Goal: Task Accomplishment & Management: Manage account settings

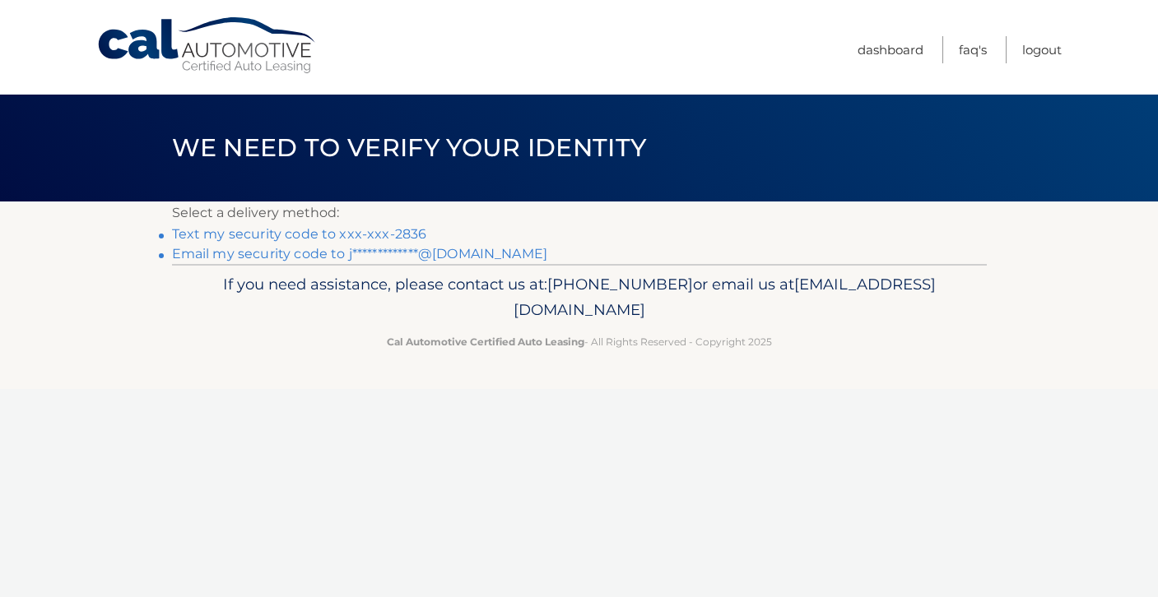
click at [278, 232] on link "Text my security code to xxx-xxx-2836" at bounding box center [299, 234] width 255 height 16
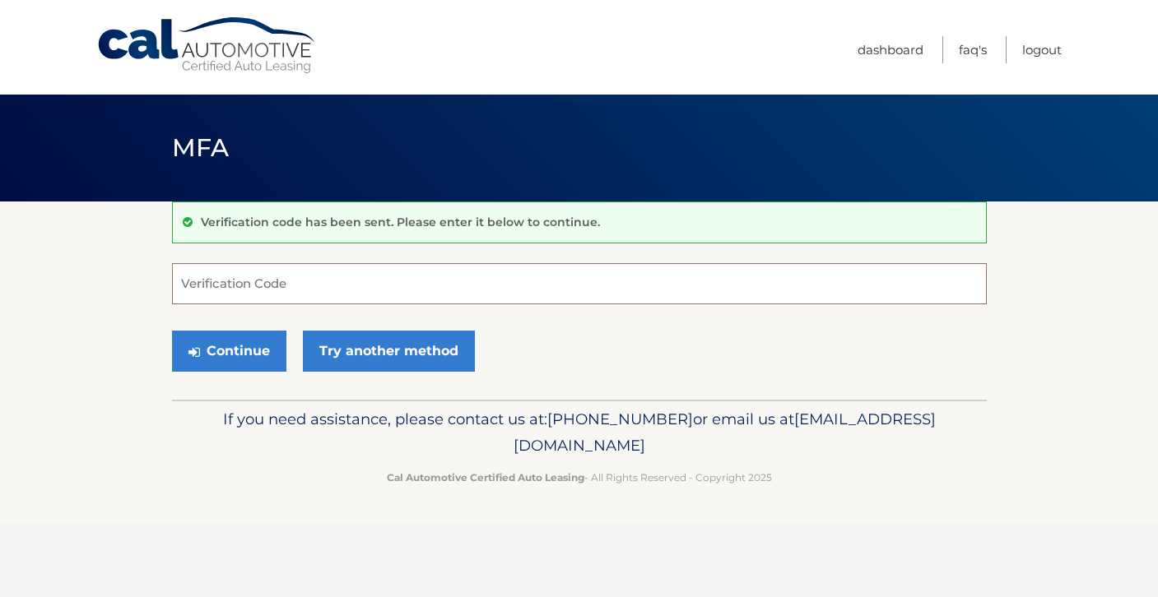
click at [373, 285] on input "Verification Code" at bounding box center [579, 283] width 814 height 41
type input "687743"
click at [172, 331] on button "Continue" at bounding box center [229, 351] width 114 height 41
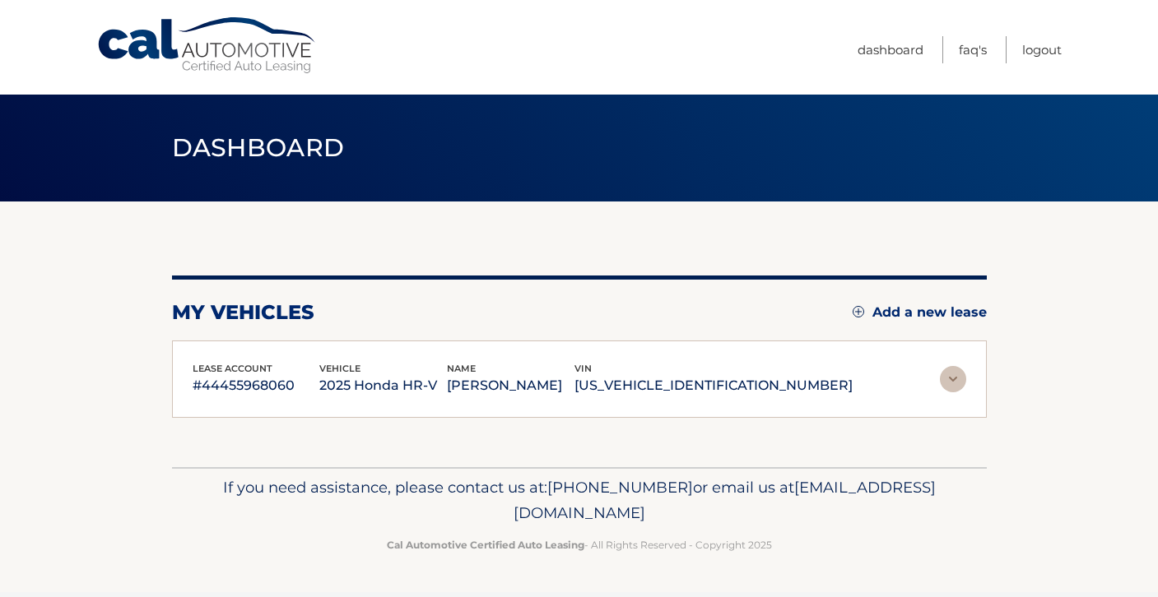
click at [204, 353] on div "lease account #44455968060 vehicle 2025 Honda HR-V name [PERSON_NAME] vin [US_V…" at bounding box center [579, 380] width 814 height 78
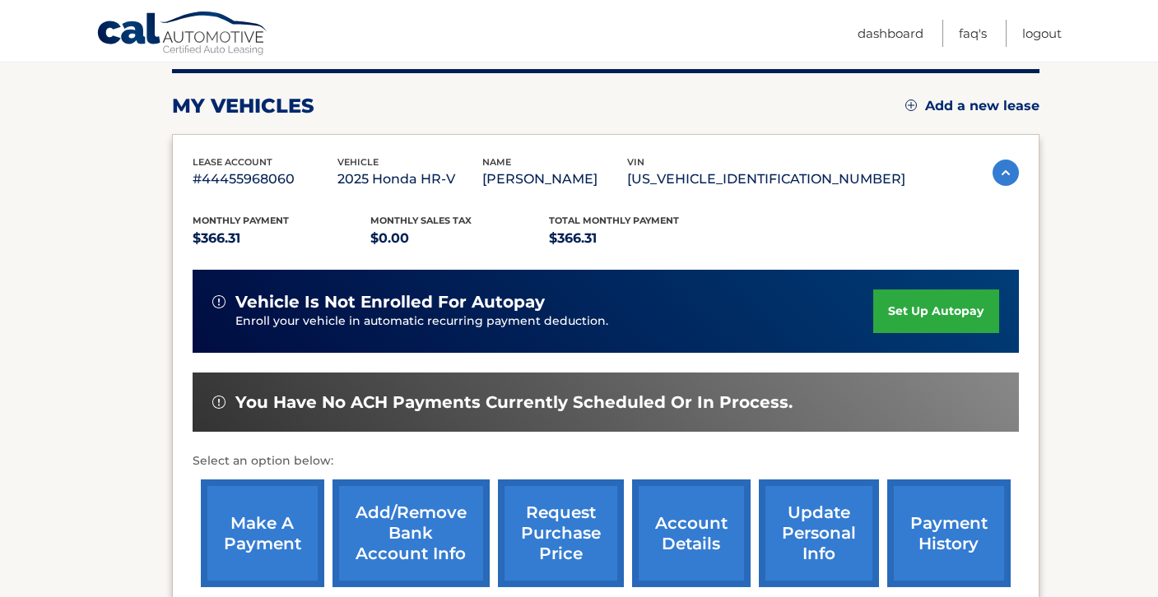
scroll to position [212, 0]
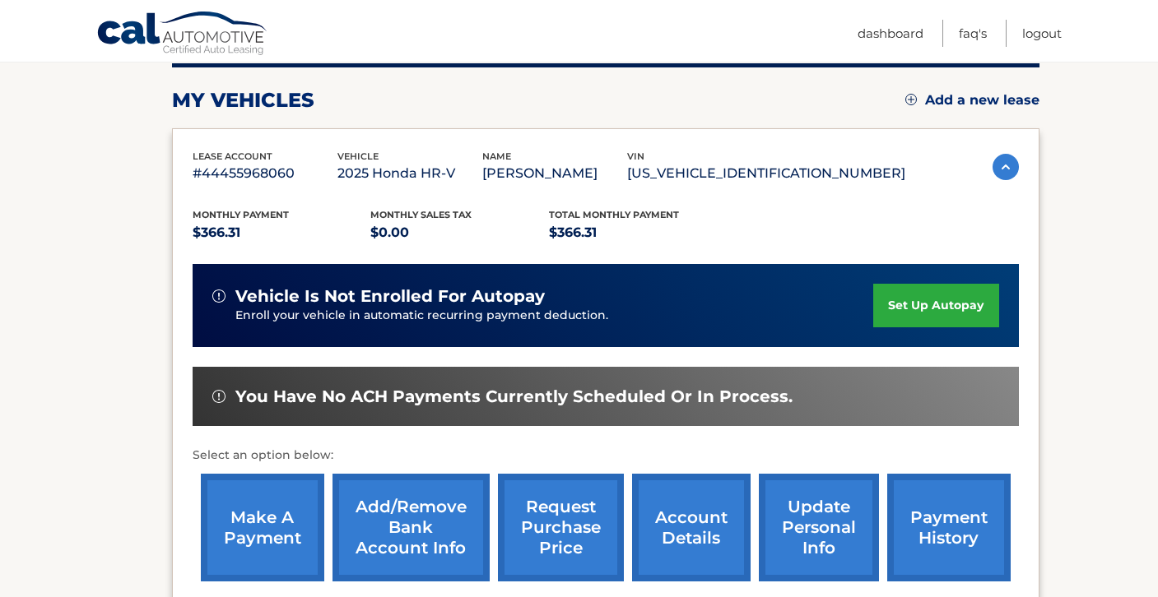
click at [924, 309] on link "set up autopay" at bounding box center [935, 306] width 125 height 44
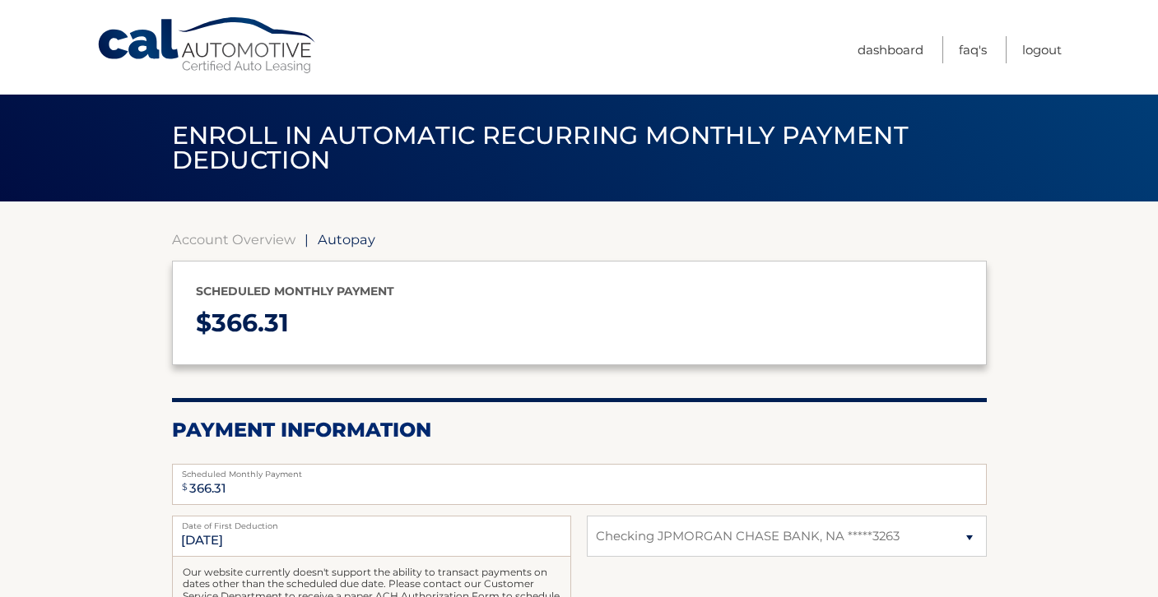
select select "OWE3NWQwNWYtZjkxMS00NDllLTlmMjAtMDNiYzA2ZmQwOWQ3"
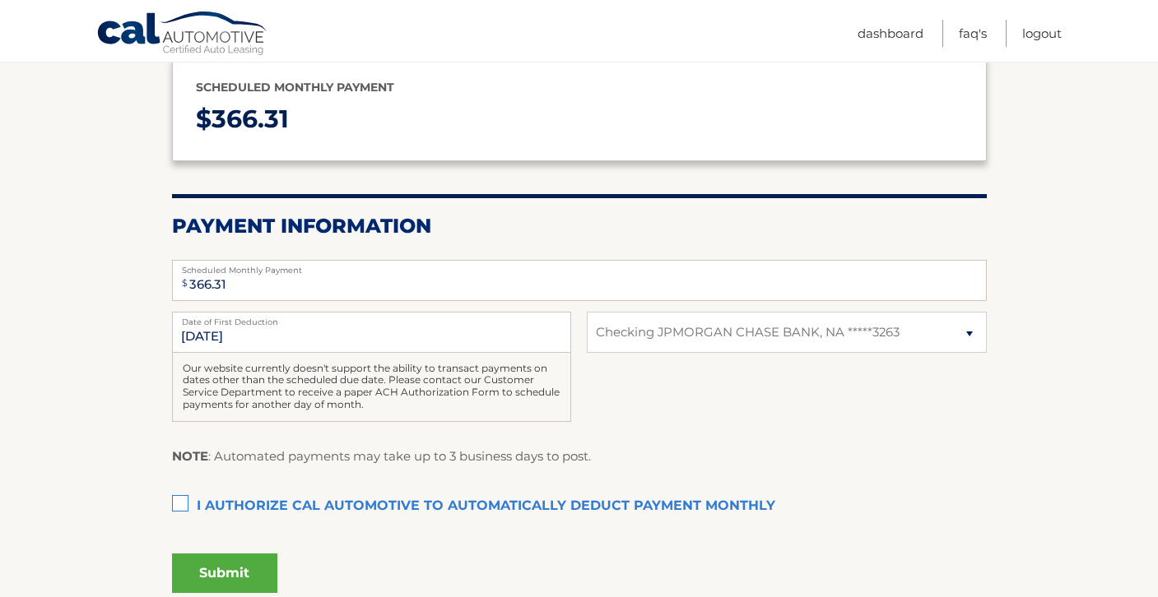
scroll to position [262, 0]
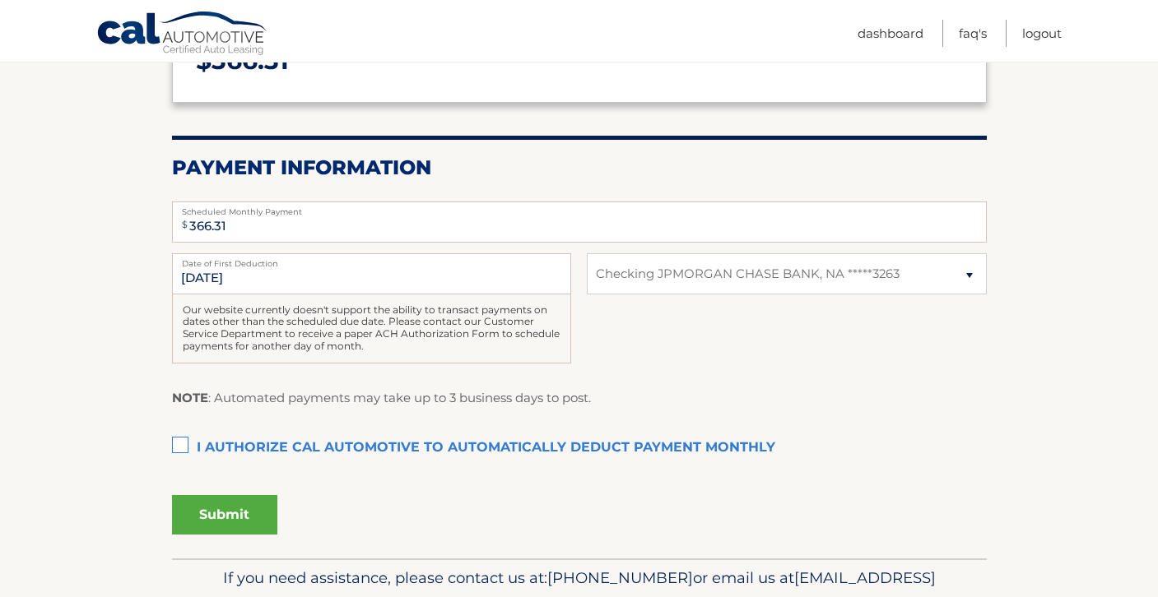
click at [173, 448] on label "I authorize cal automotive to automatically deduct payment monthly This checkbo…" at bounding box center [579, 448] width 814 height 33
click at [0, 0] on input "I authorize cal automotive to automatically deduct payment monthly This checkbo…" at bounding box center [0, 0] width 0 height 0
click at [248, 520] on button "Submit" at bounding box center [224, 514] width 105 height 39
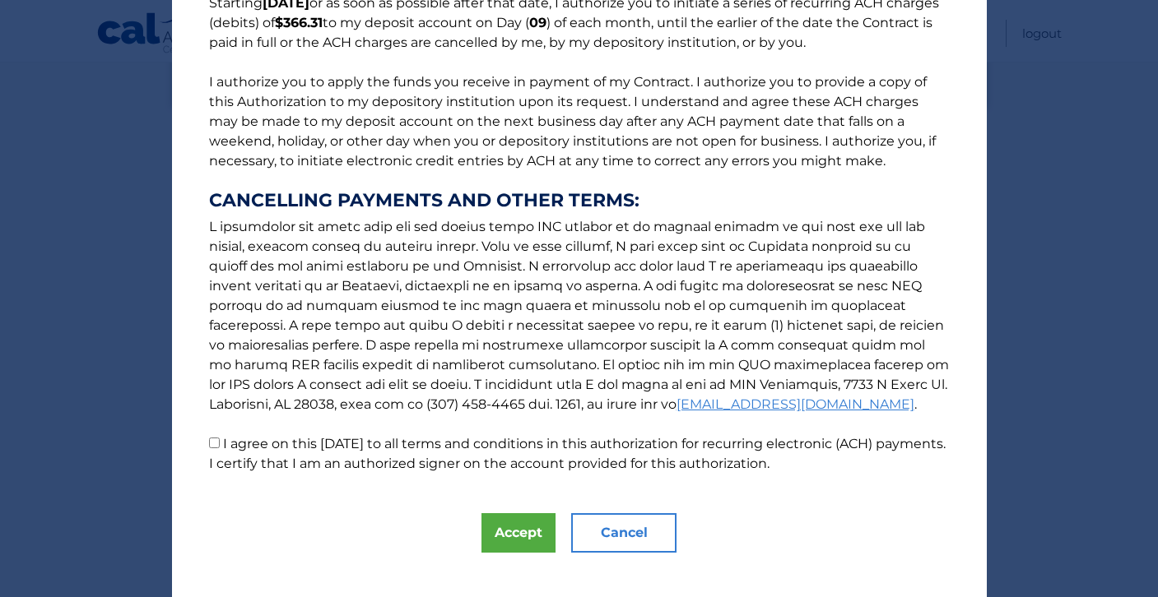
scroll to position [179, 0]
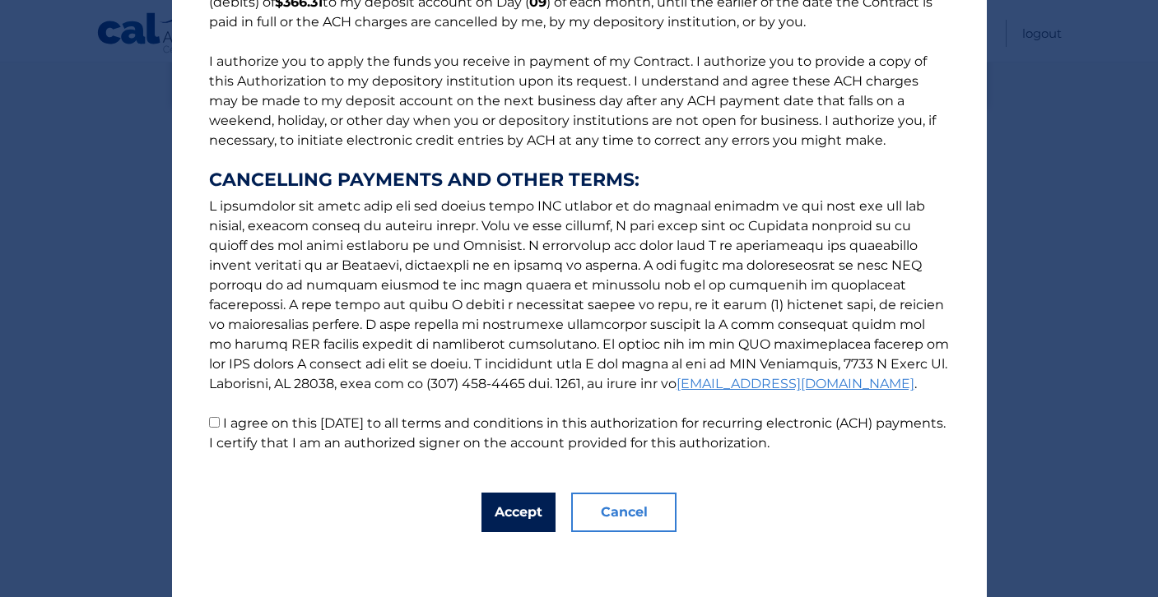
click at [523, 512] on button "Accept" at bounding box center [518, 512] width 74 height 39
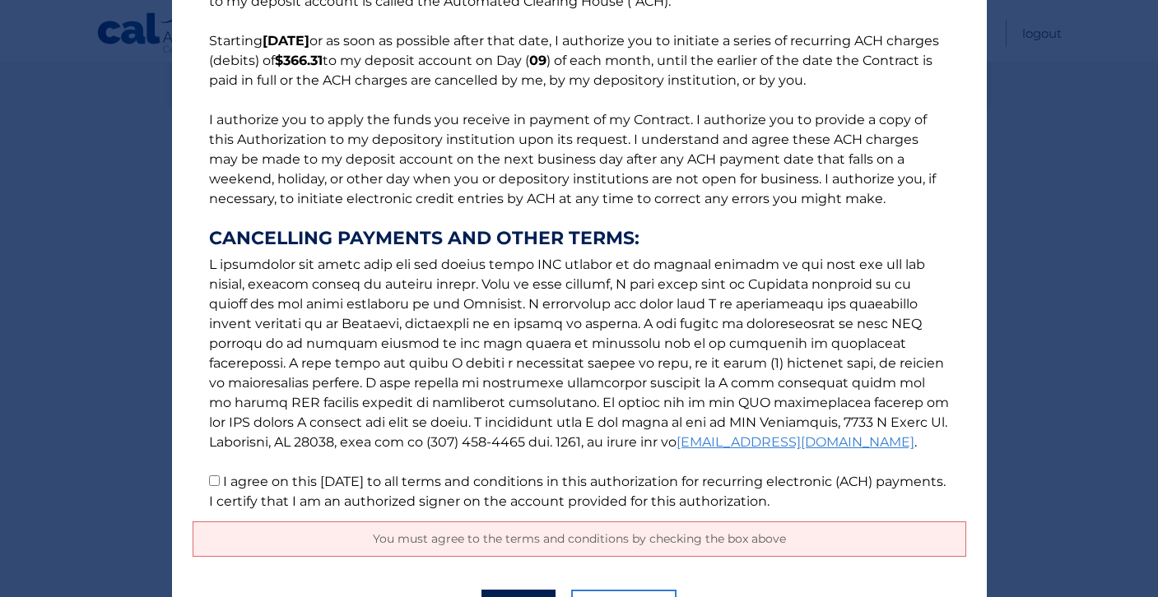
scroll to position [118, 0]
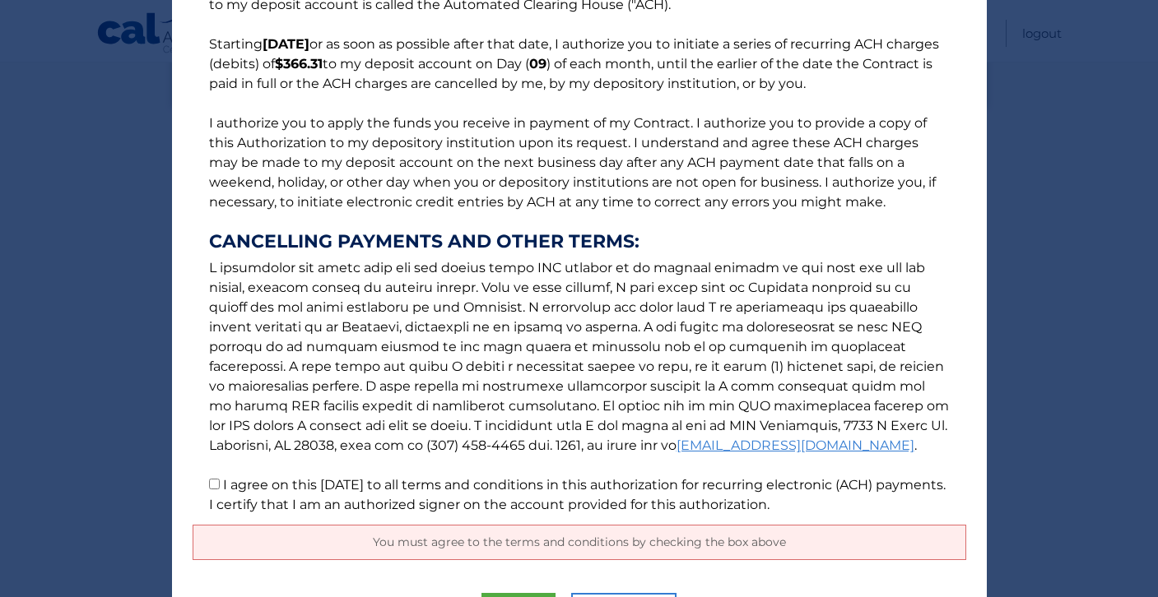
click at [216, 483] on input "I agree on this 10/05/2025 to all terms and conditions in this authorization fo…" at bounding box center [214, 484] width 11 height 11
checkbox input "true"
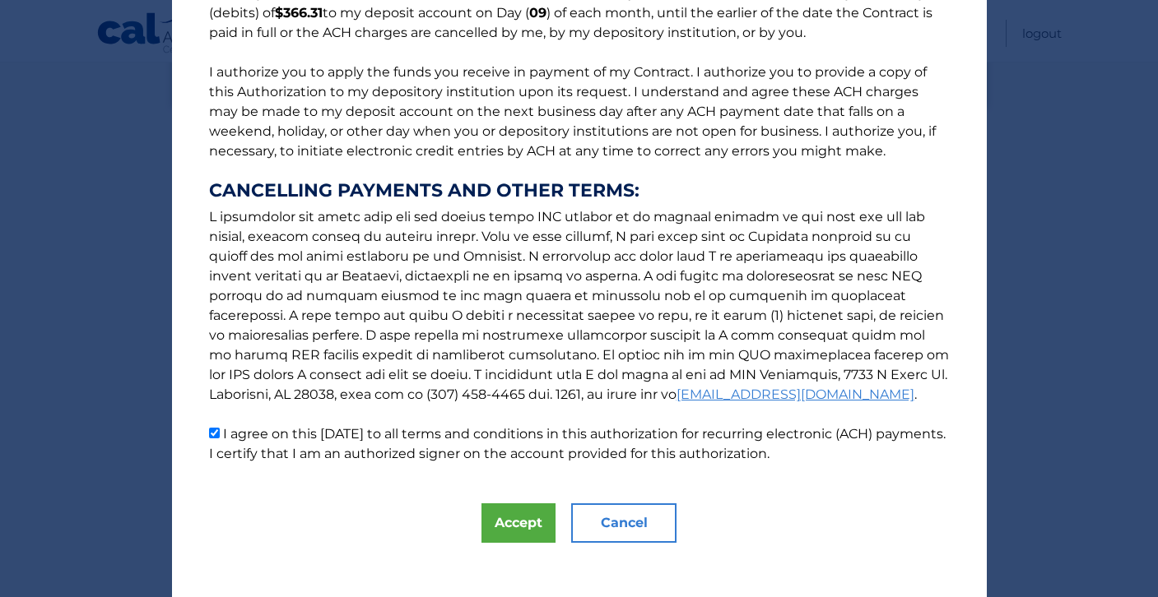
scroll to position [179, 0]
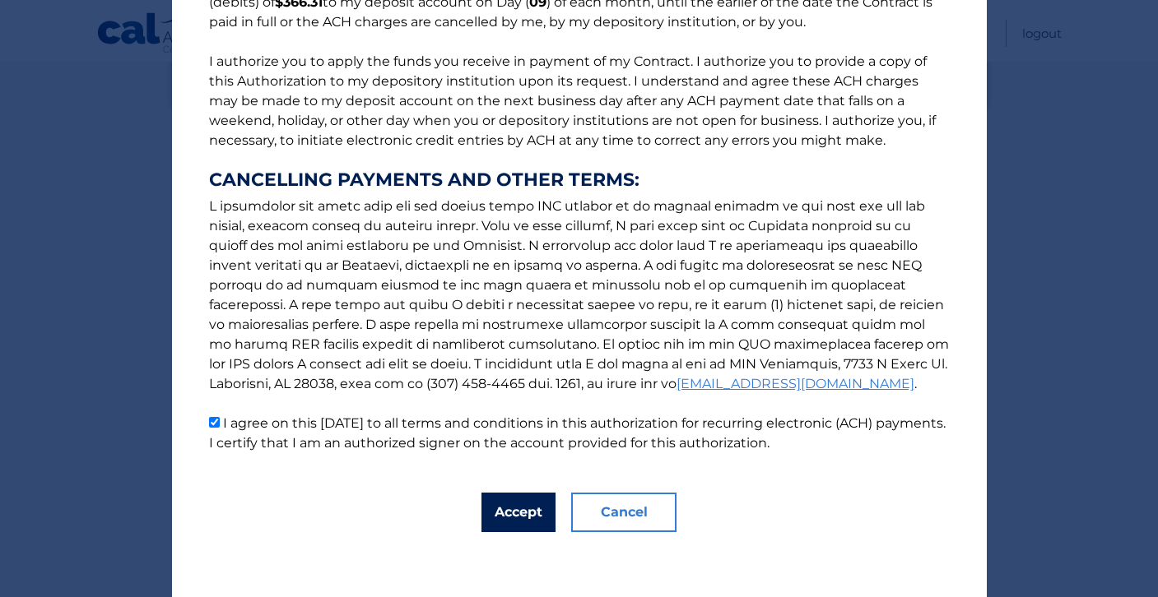
click at [513, 508] on button "Accept" at bounding box center [518, 512] width 74 height 39
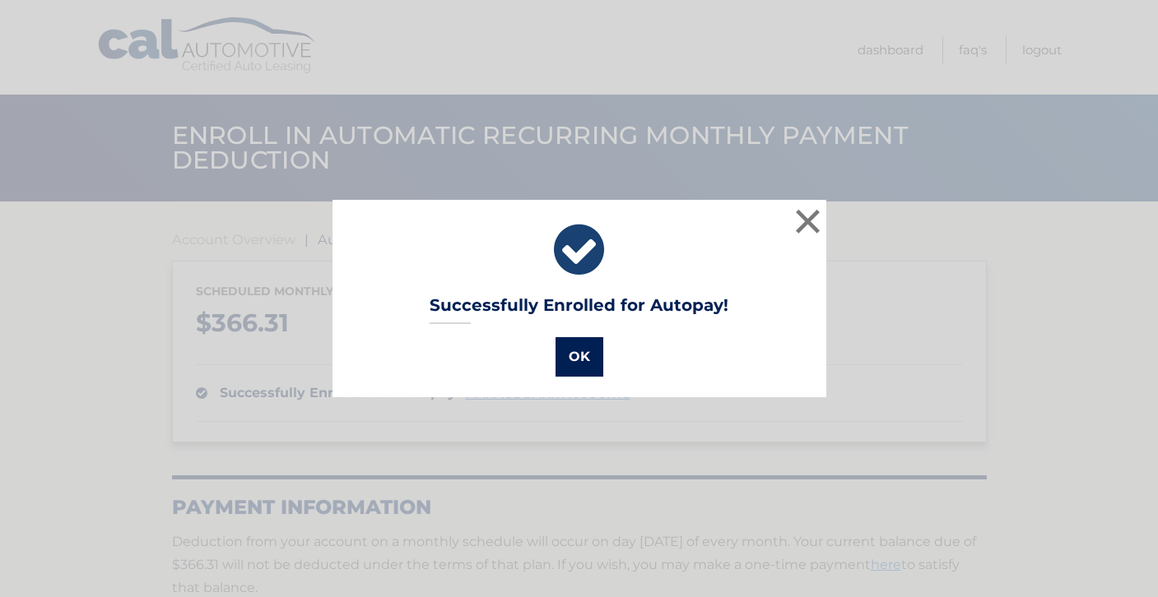
click at [587, 364] on button "OK" at bounding box center [579, 356] width 48 height 39
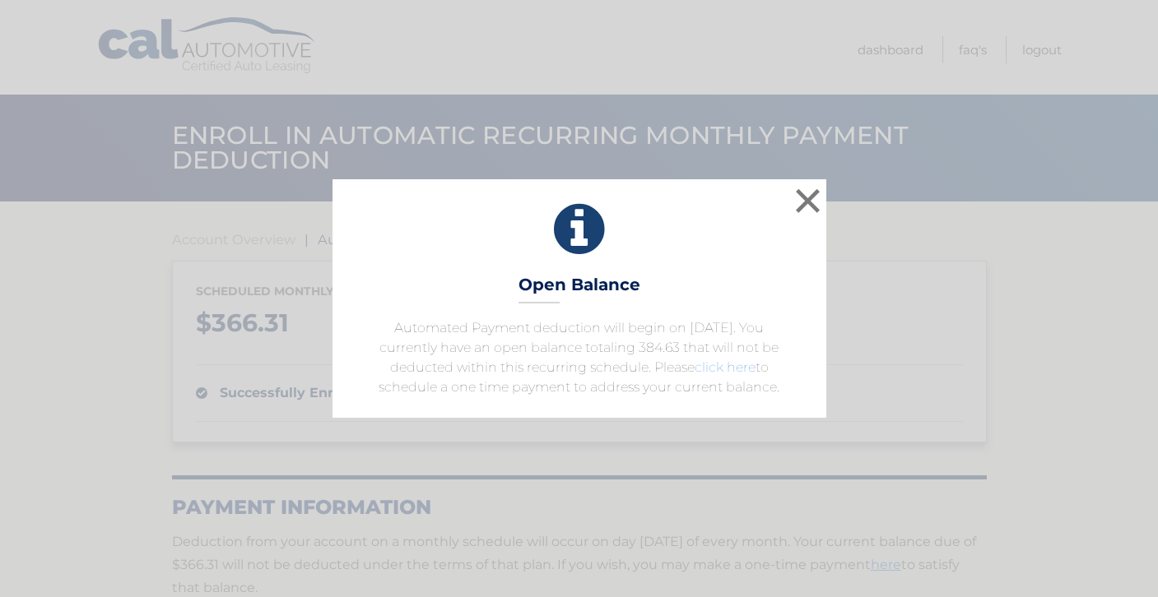
click at [727, 368] on link "click here" at bounding box center [724, 368] width 61 height 16
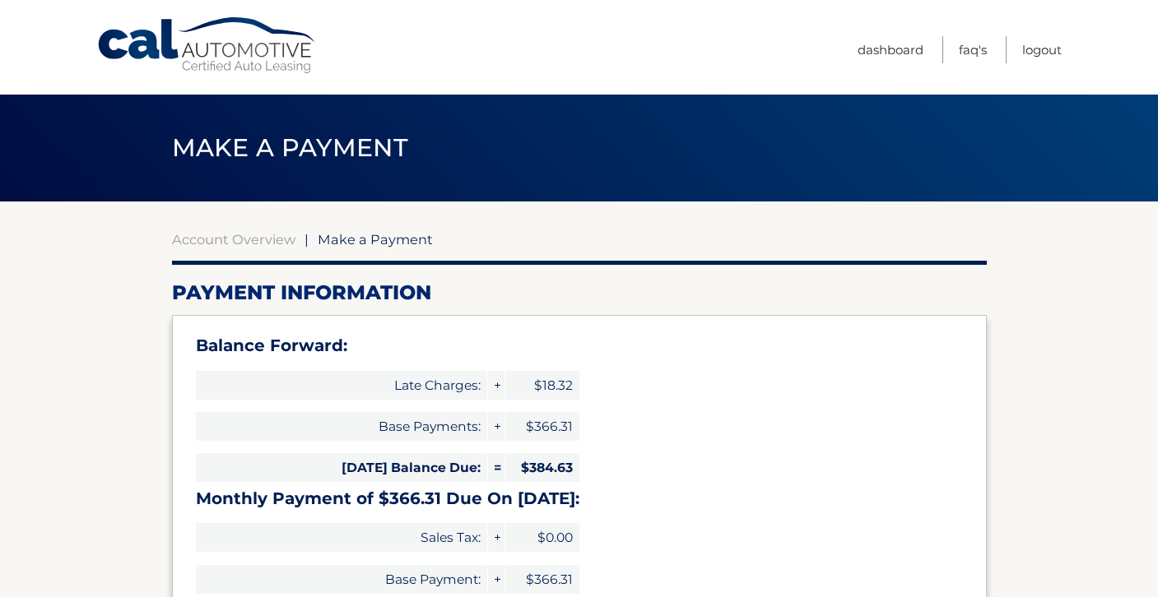
select select "OWE3NWQwNWYtZjkxMS00NDllLTlmMjAtMDNiYzA2ZmQwOWQ3"
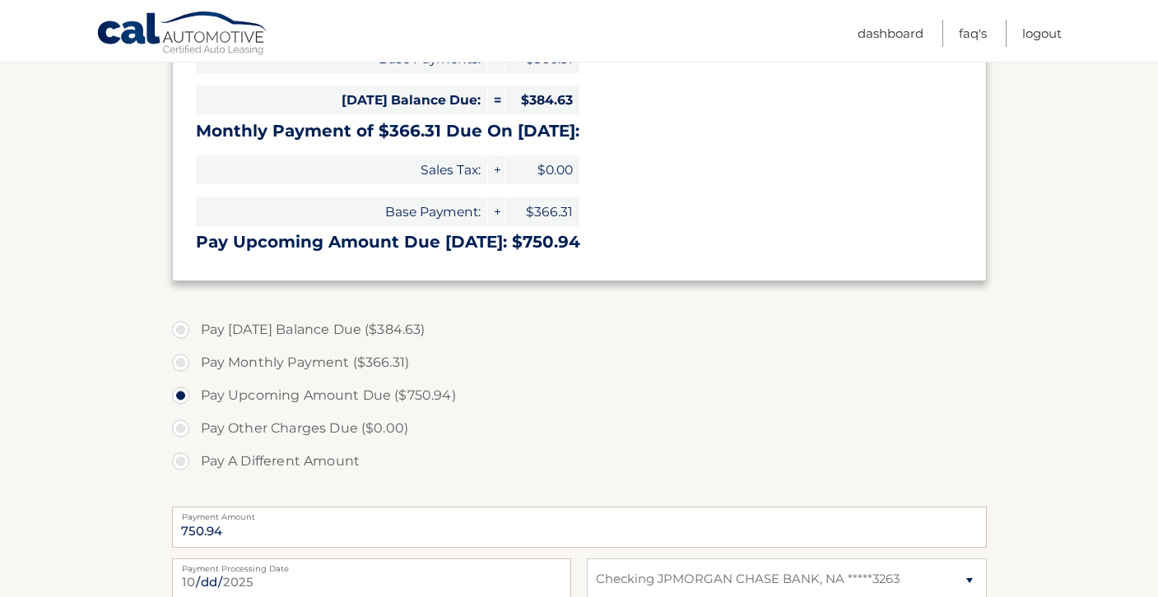
scroll to position [366, 0]
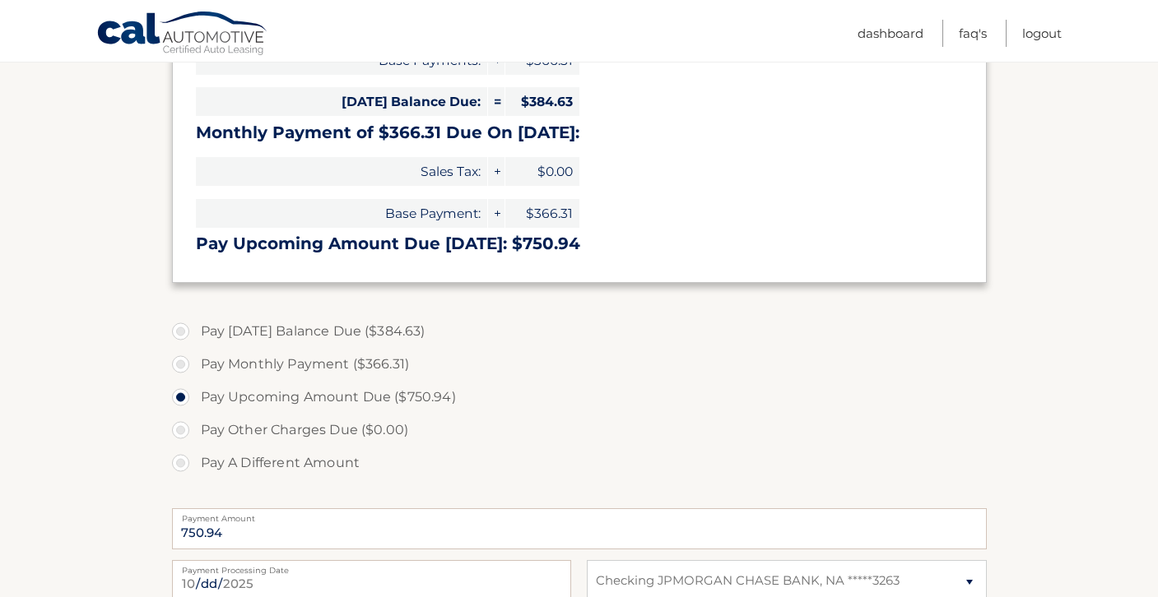
click at [181, 364] on label "Pay Monthly Payment ($366.31)" at bounding box center [579, 364] width 814 height 33
click at [181, 364] on input "Pay Monthly Payment ($366.31)" at bounding box center [187, 361] width 16 height 26
radio input "true"
type input "366.31"
click at [188, 328] on label "Pay Today's Balance Due ($384.63)" at bounding box center [579, 331] width 814 height 33
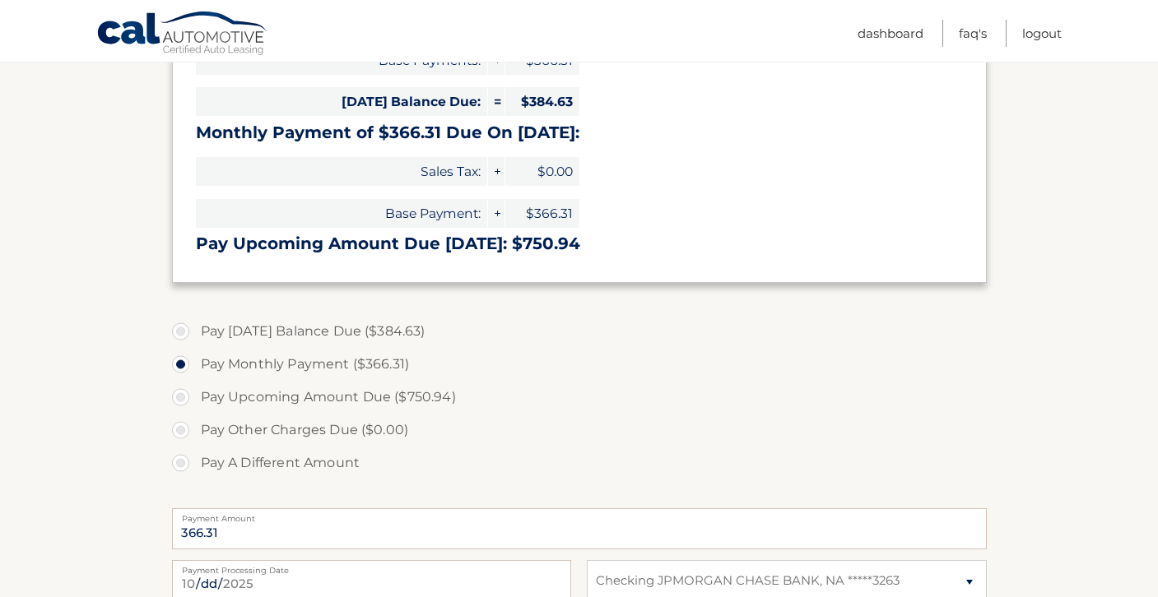
click at [188, 328] on input "Pay Today's Balance Due ($384.63)" at bounding box center [187, 328] width 16 height 26
radio input "true"
type input "384.63"
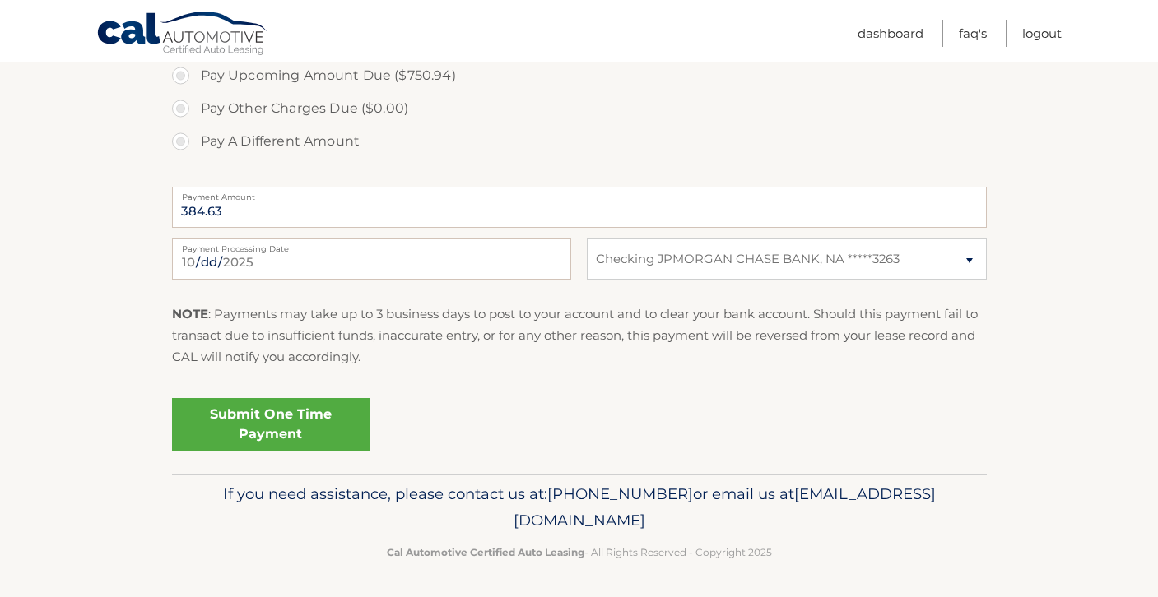
scroll to position [689, 0]
click at [224, 428] on link "Submit One Time Payment" at bounding box center [270, 423] width 197 height 53
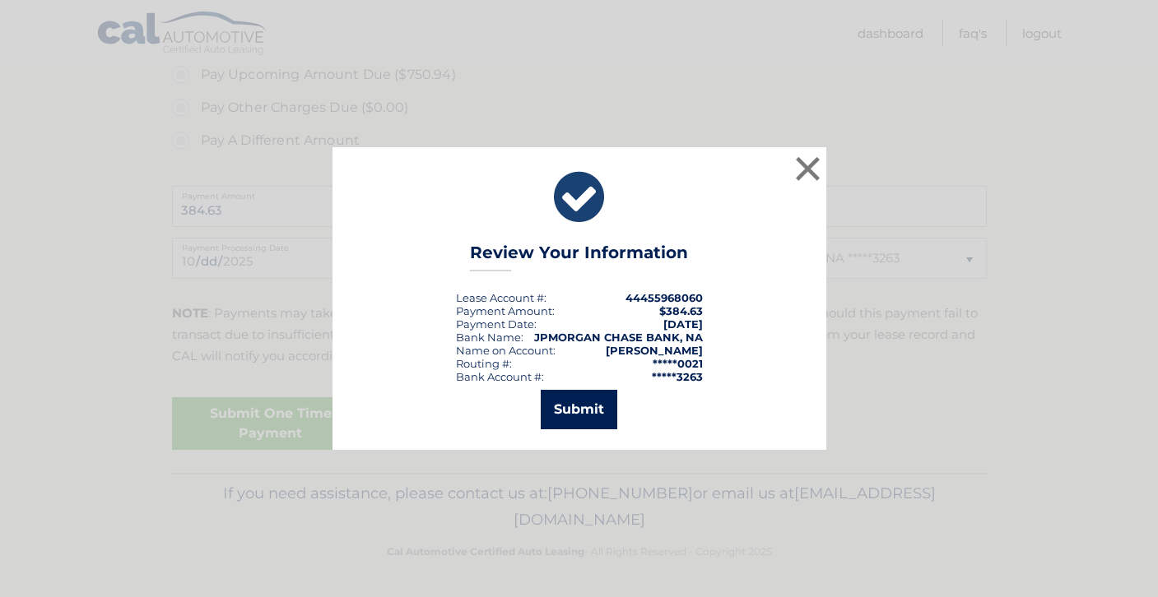
click at [587, 412] on button "Submit" at bounding box center [579, 409] width 77 height 39
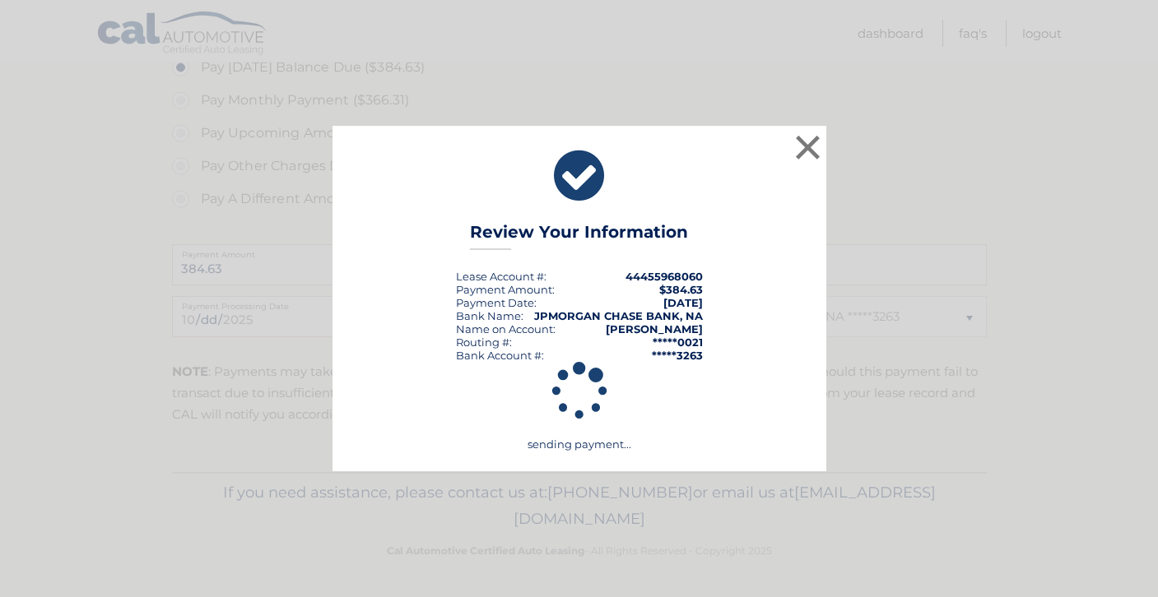
scroll to position [630, 0]
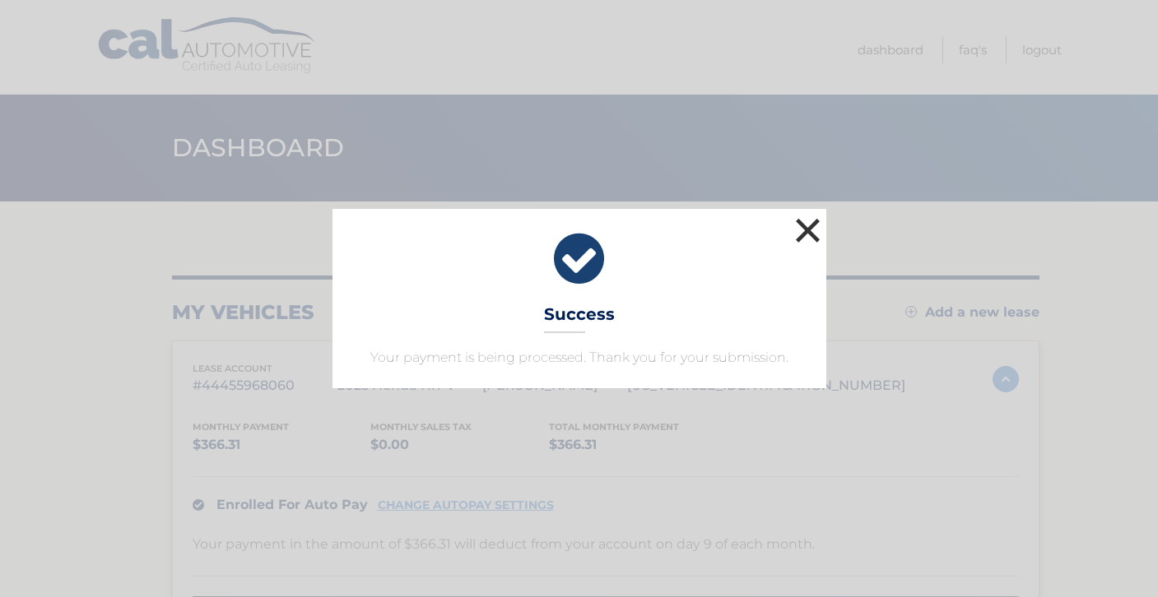
click at [791, 238] on button "×" at bounding box center [807, 230] width 33 height 33
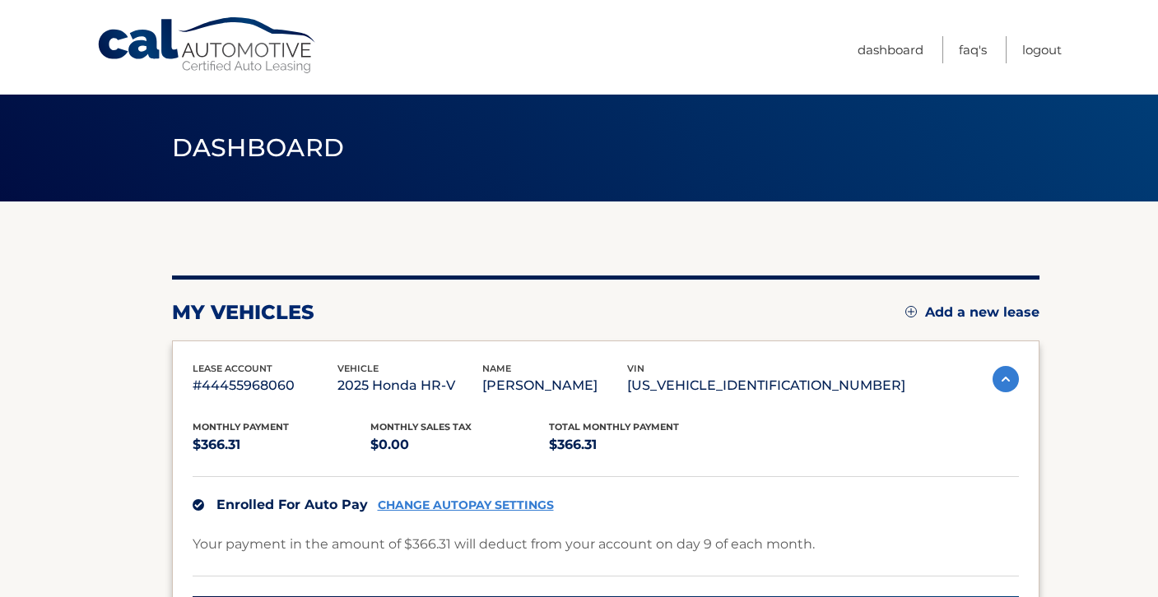
click at [220, 41] on link "Cal Automotive" at bounding box center [207, 45] width 222 height 58
click at [186, 44] on link "Cal Automotive" at bounding box center [207, 45] width 222 height 58
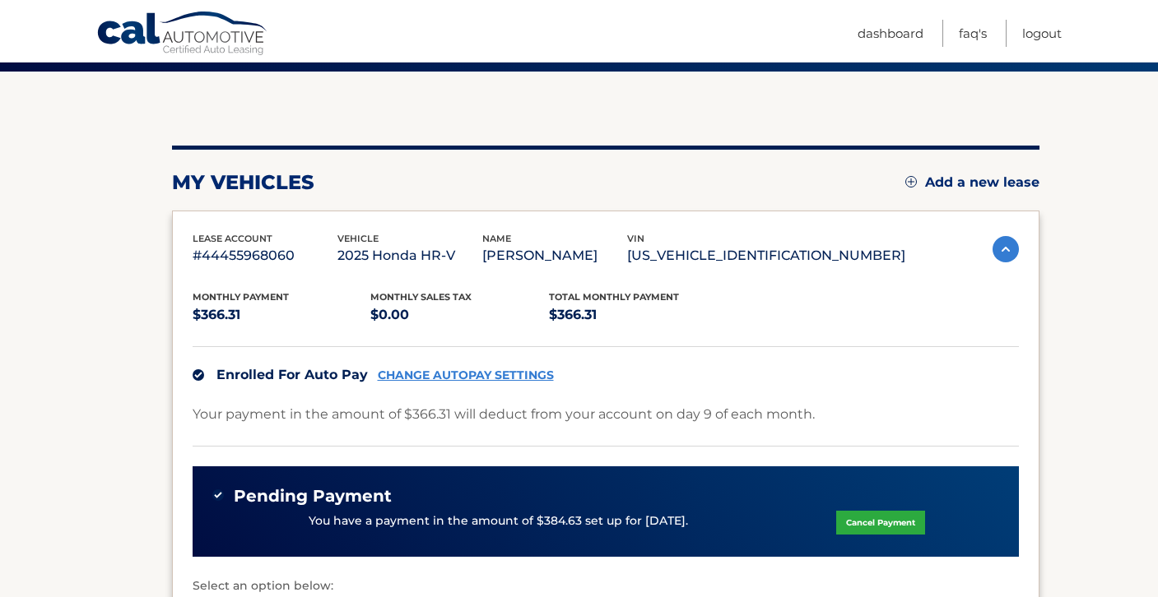
scroll to position [46, 0]
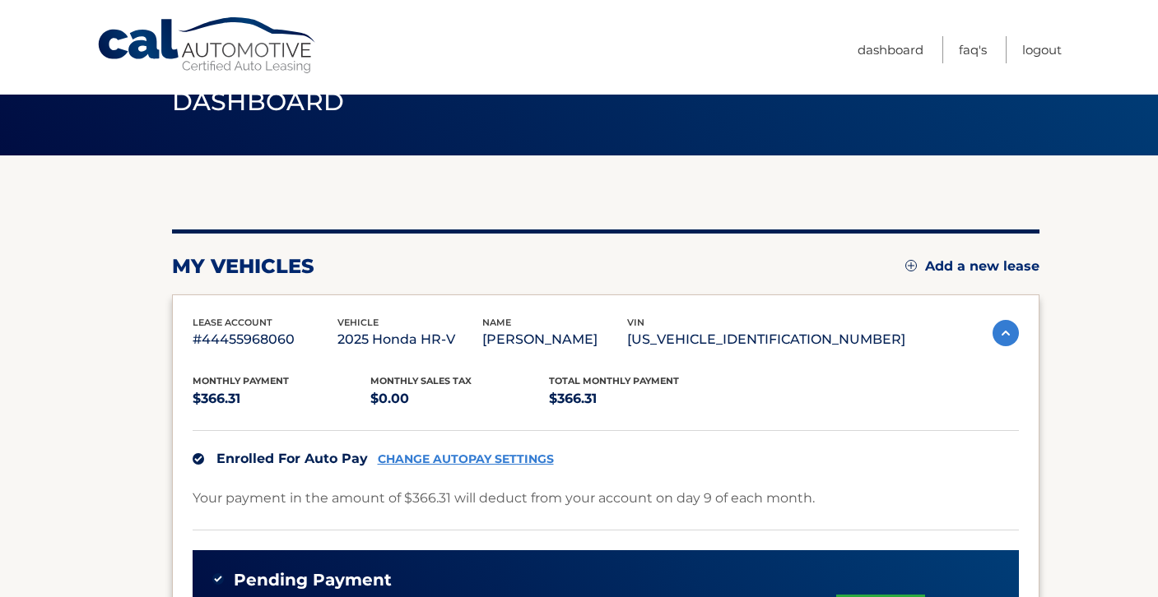
click at [476, 457] on link "CHANGE AUTOPAY SETTINGS" at bounding box center [466, 459] width 176 height 14
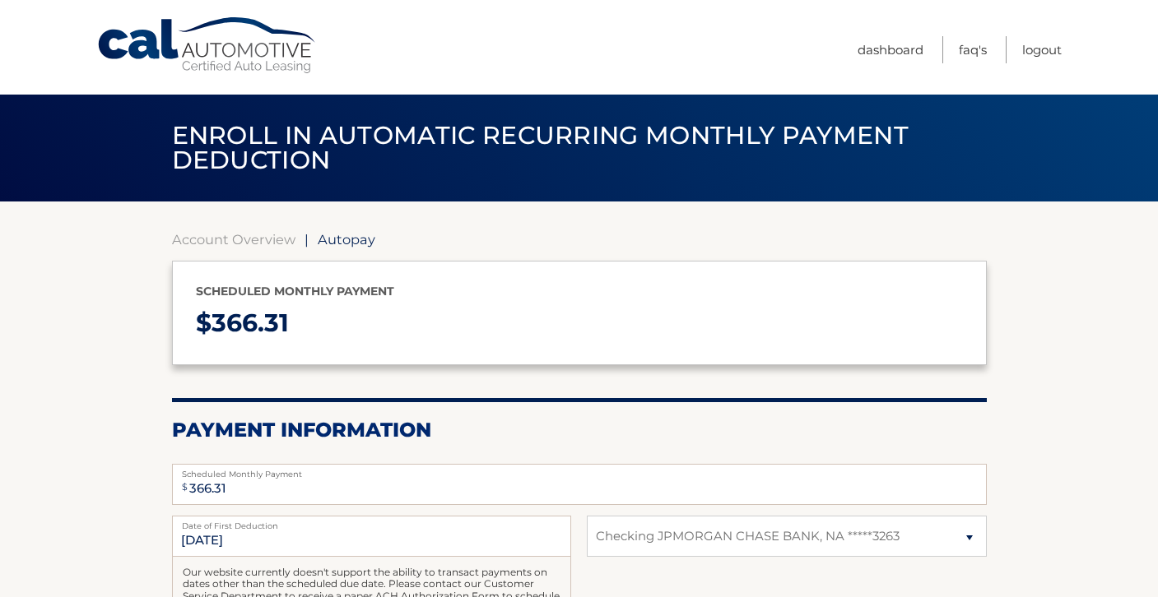
select select "OWE3NWQwNWYtZjkxMS00NDllLTlmMjAtMDNiYzA2ZmQwOWQ3"
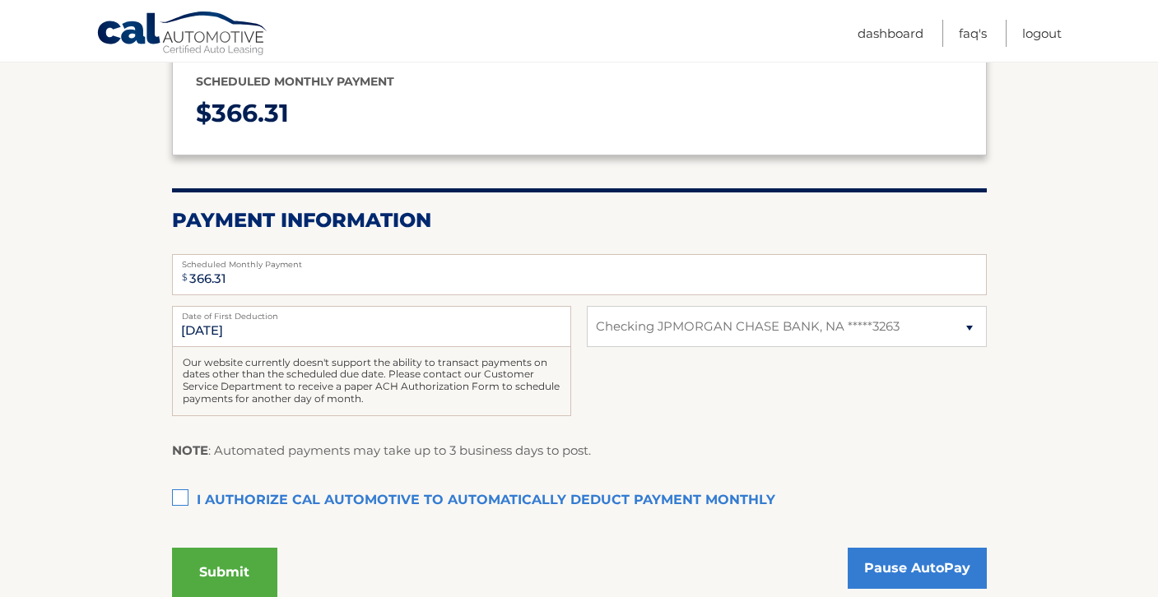
scroll to position [214, 0]
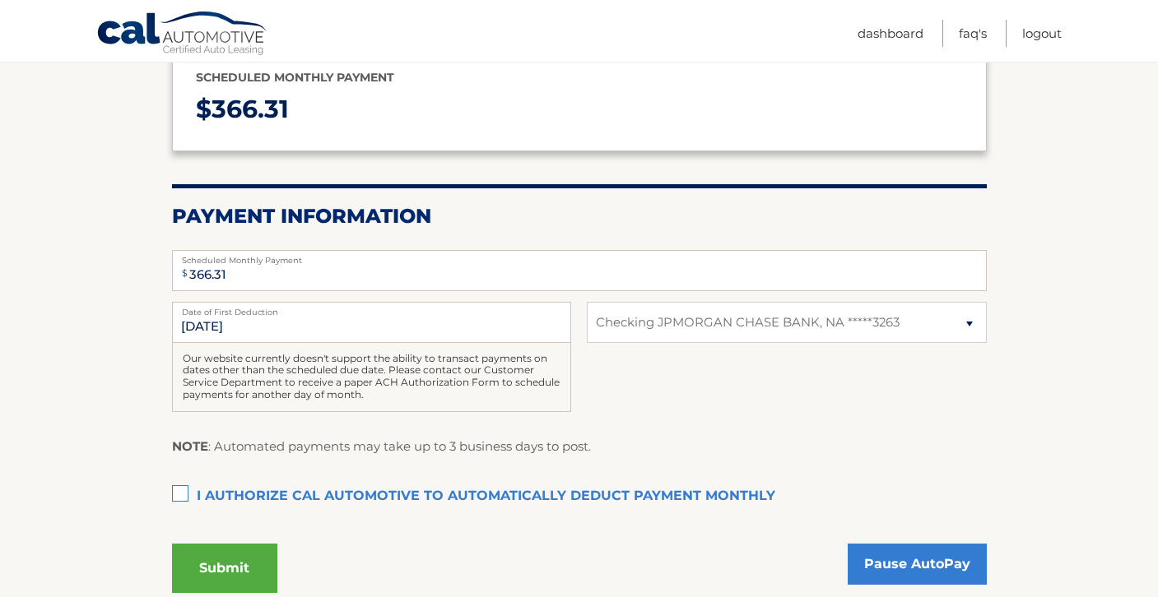
click at [186, 493] on label "I authorize cal automotive to automatically deduct payment monthly This checkbo…" at bounding box center [579, 496] width 814 height 33
click at [0, 0] on input "I authorize cal automotive to automatically deduct payment monthly This checkbo…" at bounding box center [0, 0] width 0 height 0
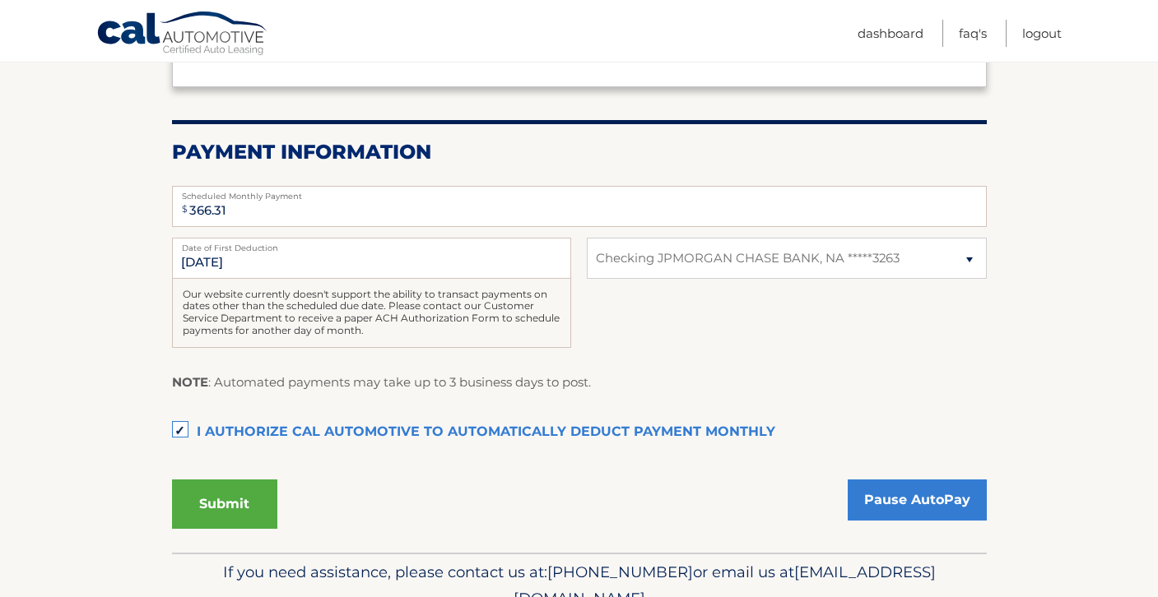
scroll to position [308, 0]
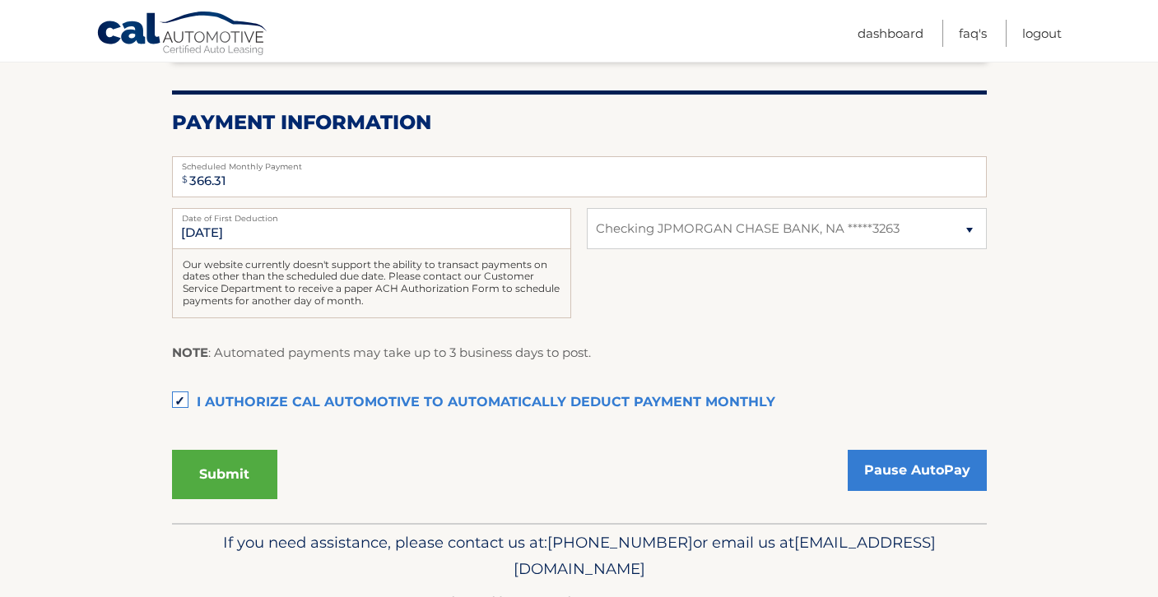
click at [206, 472] on button "Submit" at bounding box center [224, 474] width 105 height 49
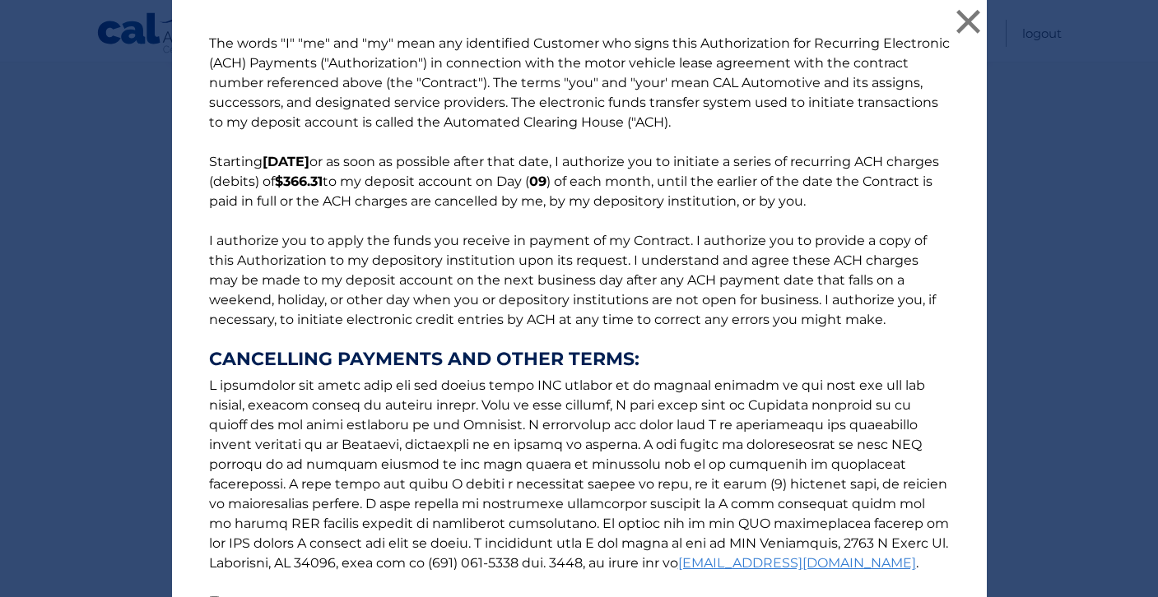
scroll to position [179, 0]
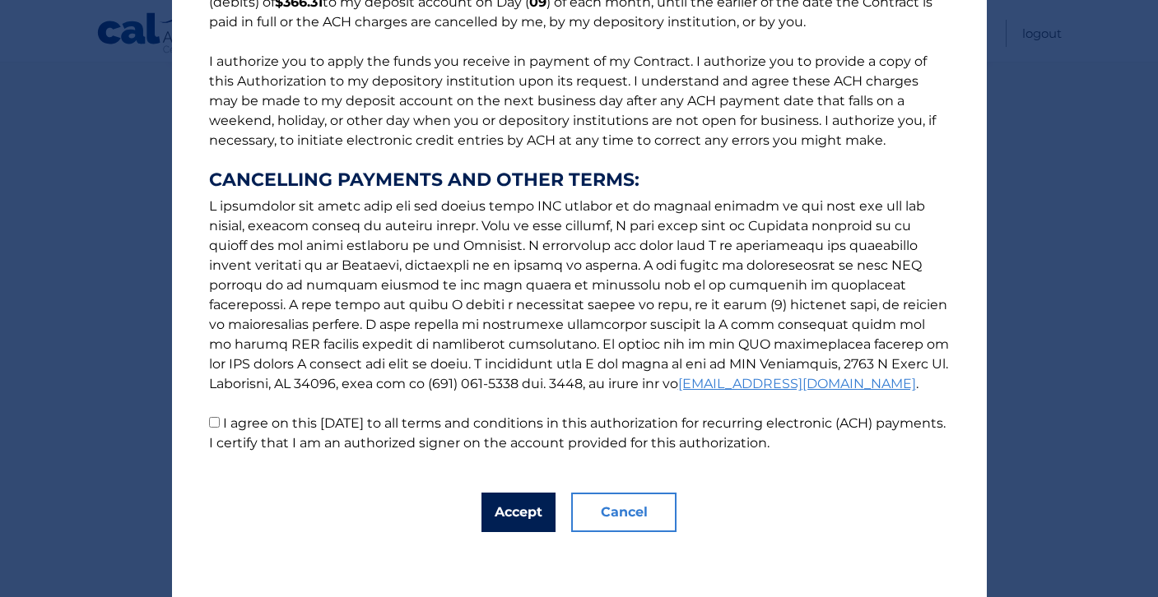
drag, startPoint x: 484, startPoint y: 513, endPoint x: 300, endPoint y: 453, distance: 193.0
click at [300, 453] on div "The words "I" "me" and "my" mean any identified Customer who signs this Authori…" at bounding box center [579, 209] width 814 height 777
click at [215, 428] on p "The words "I" "me" and "my" mean any identified Customer who signs this Authori…" at bounding box center [579, 153] width 773 height 599
click at [216, 422] on input "I agree on this 10/05/2025 to all terms and conditions in this authorization fo…" at bounding box center [214, 422] width 11 height 11
checkbox input "true"
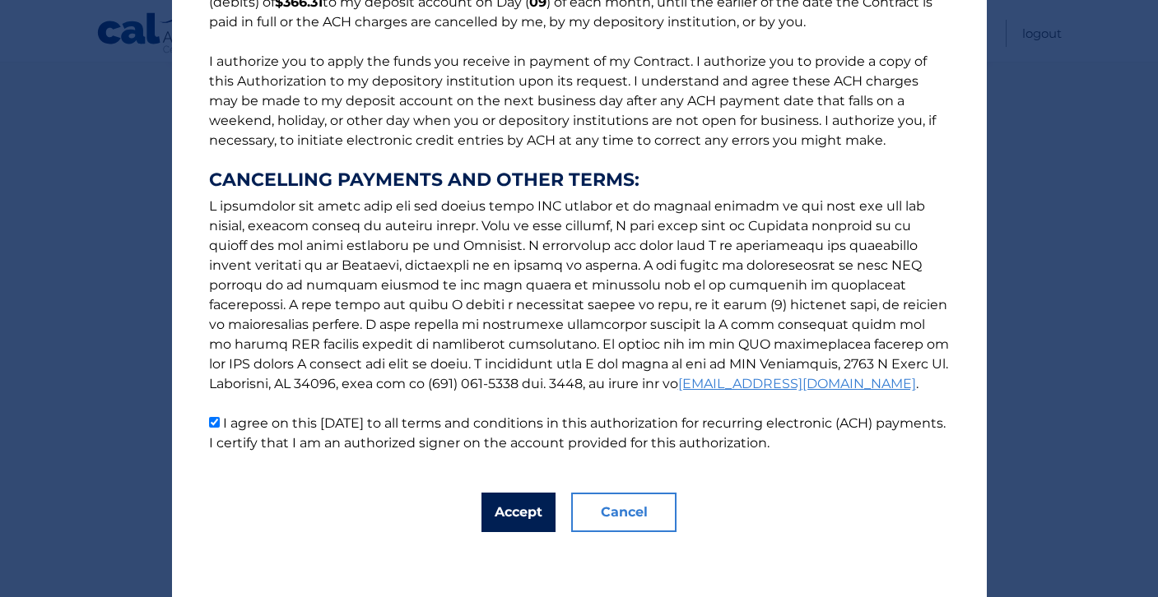
click at [494, 493] on button "Accept" at bounding box center [518, 512] width 74 height 39
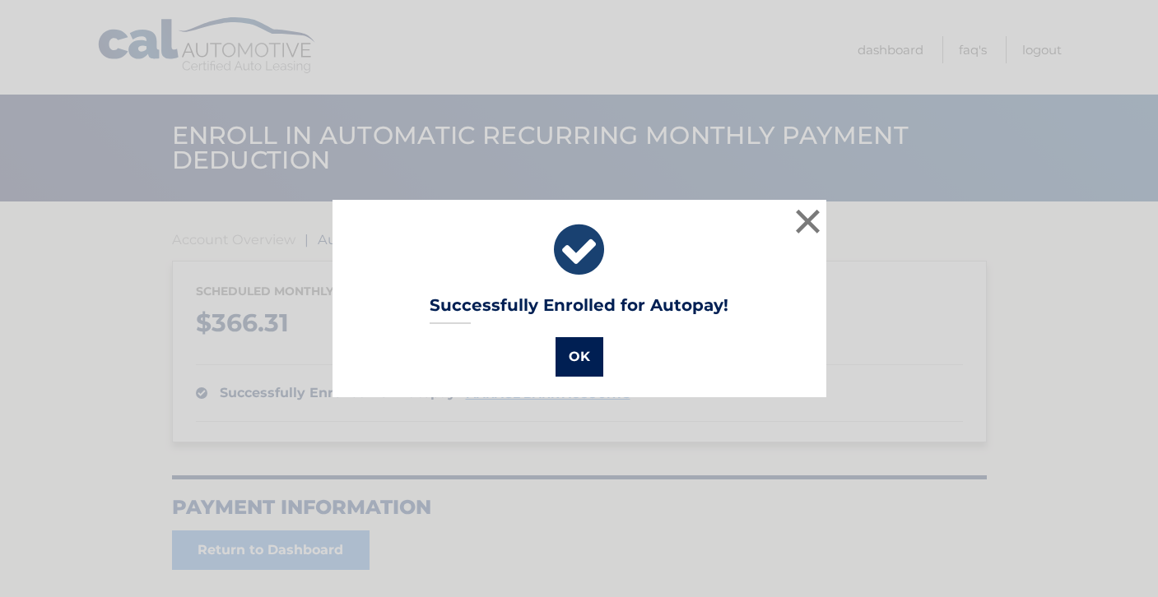
click at [571, 366] on button "OK" at bounding box center [579, 356] width 48 height 39
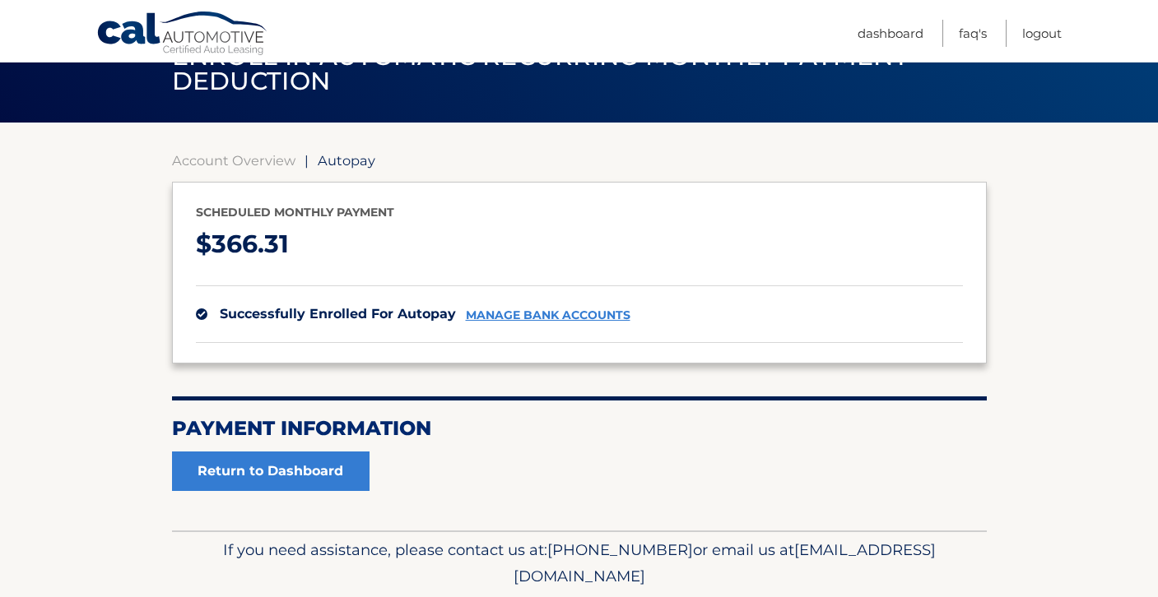
scroll to position [137, 0]
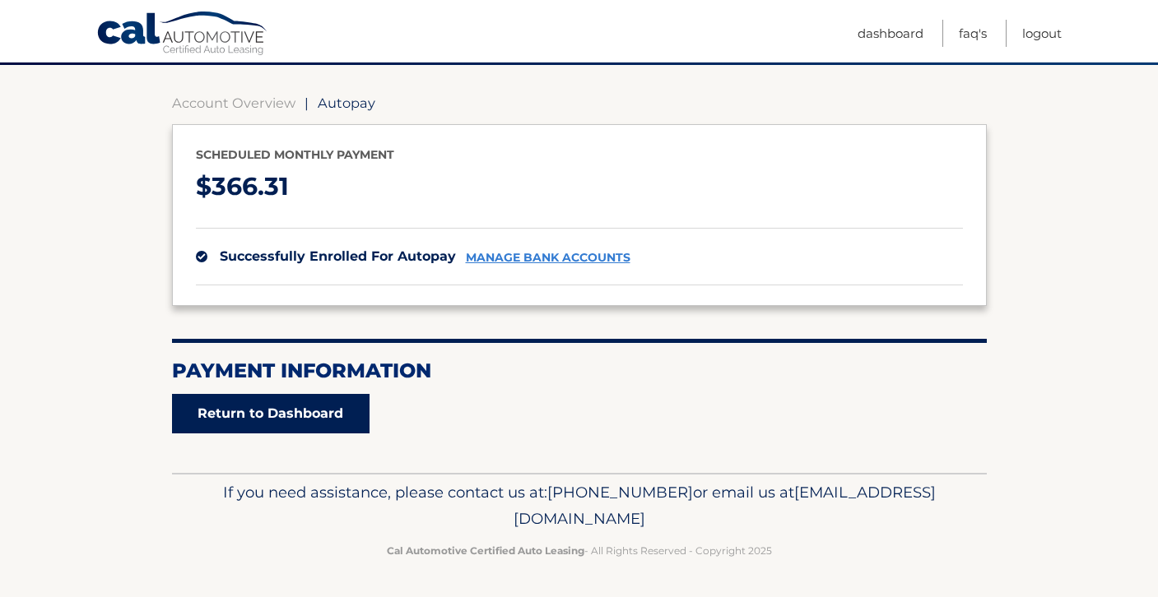
click at [355, 411] on link "Return to Dashboard" at bounding box center [270, 413] width 197 height 39
